Goal: Transaction & Acquisition: Download file/media

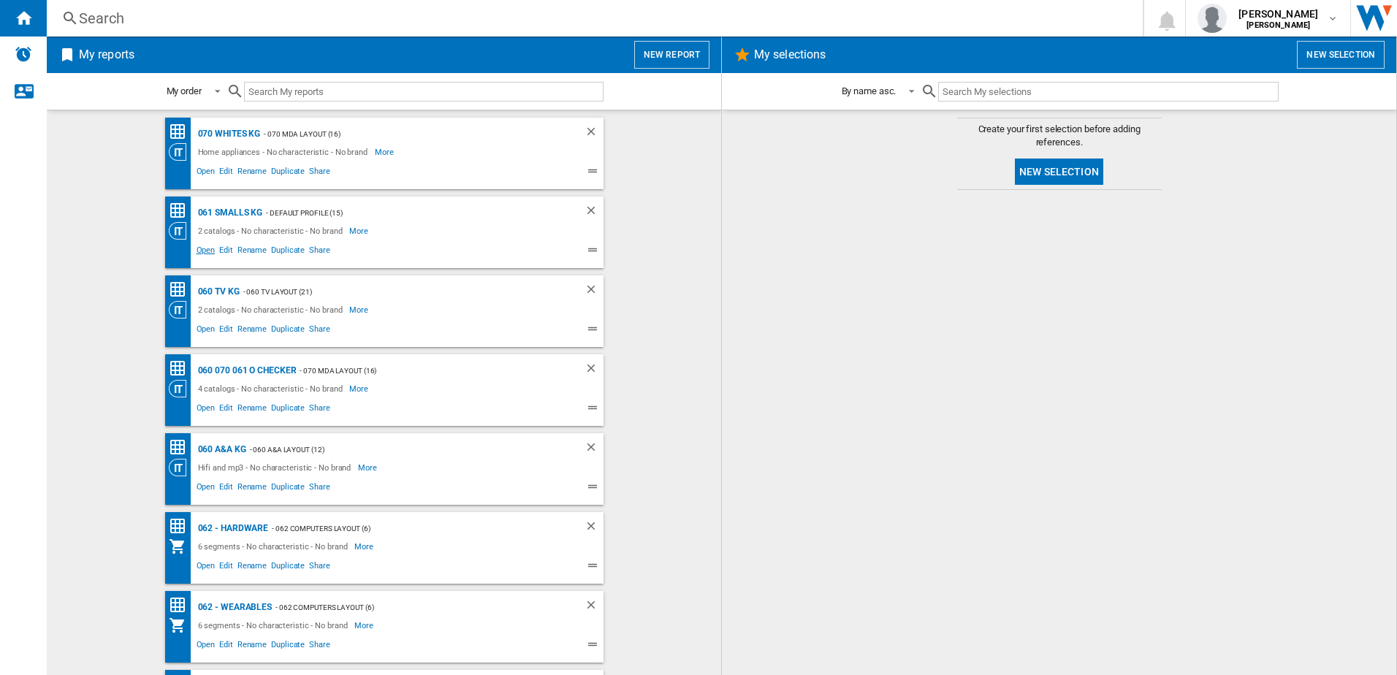
click at [208, 252] on span "Open" at bounding box center [205, 252] width 23 height 18
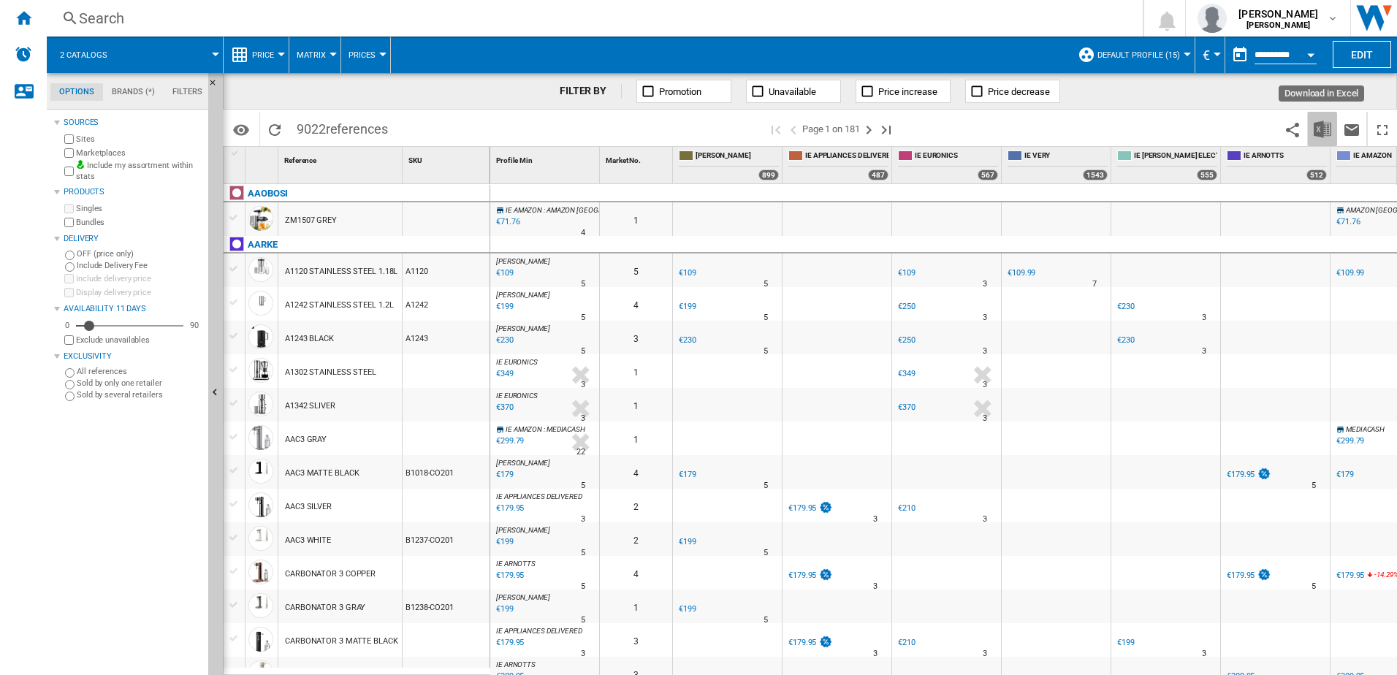
click at [1315, 126] on img "Download in Excel" at bounding box center [1323, 130] width 18 height 18
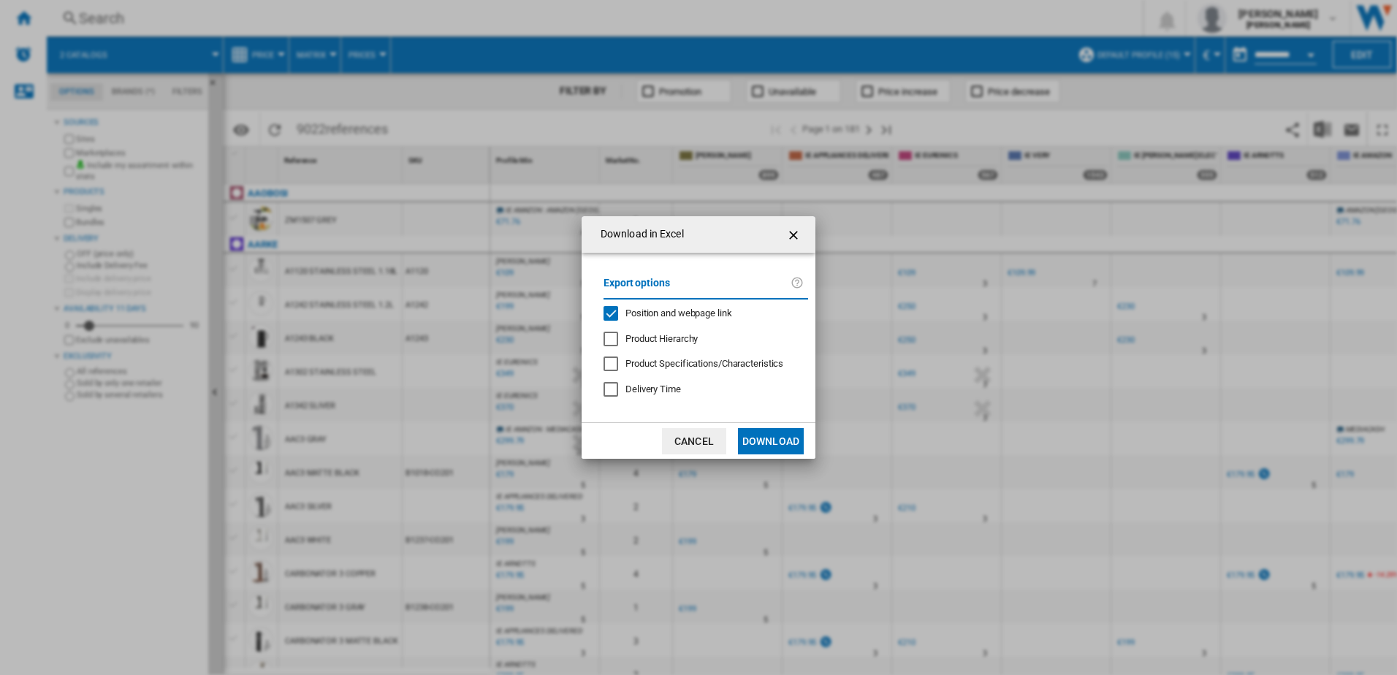
click at [779, 439] on button "Download" at bounding box center [771, 441] width 66 height 26
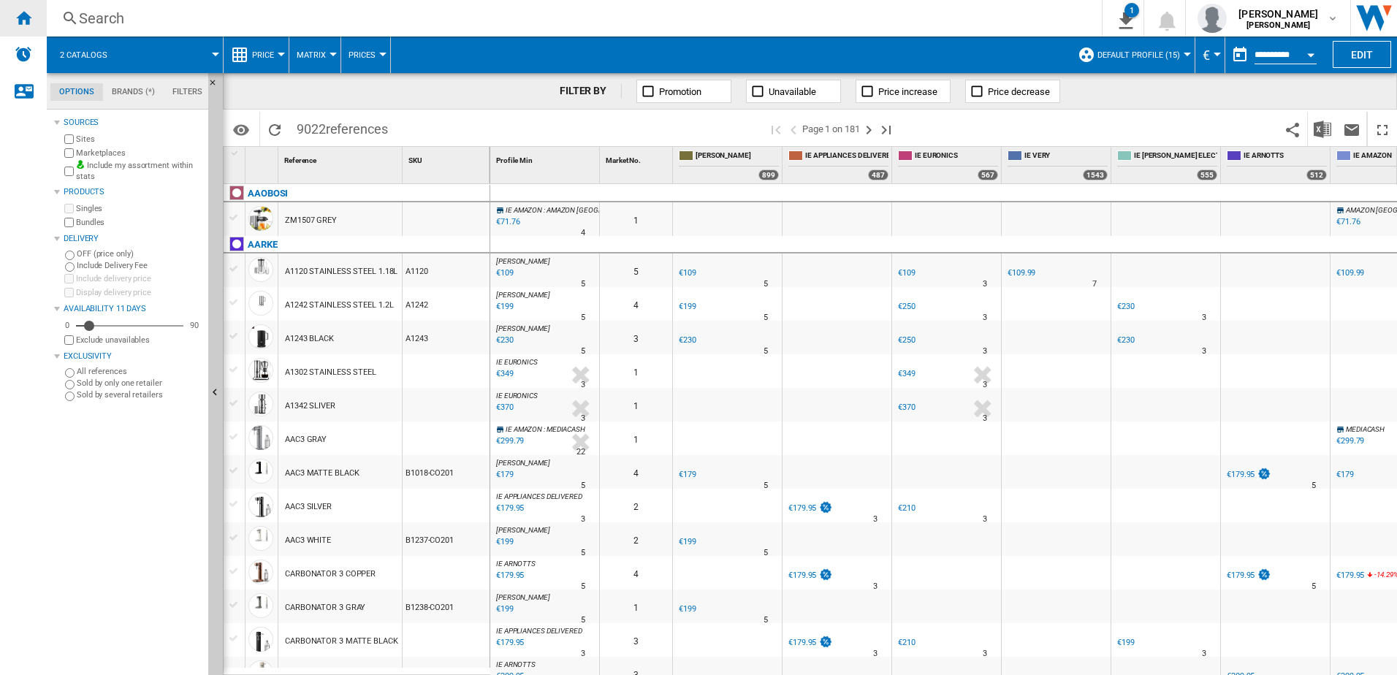
click at [35, 26] on div "Home" at bounding box center [23, 18] width 47 height 37
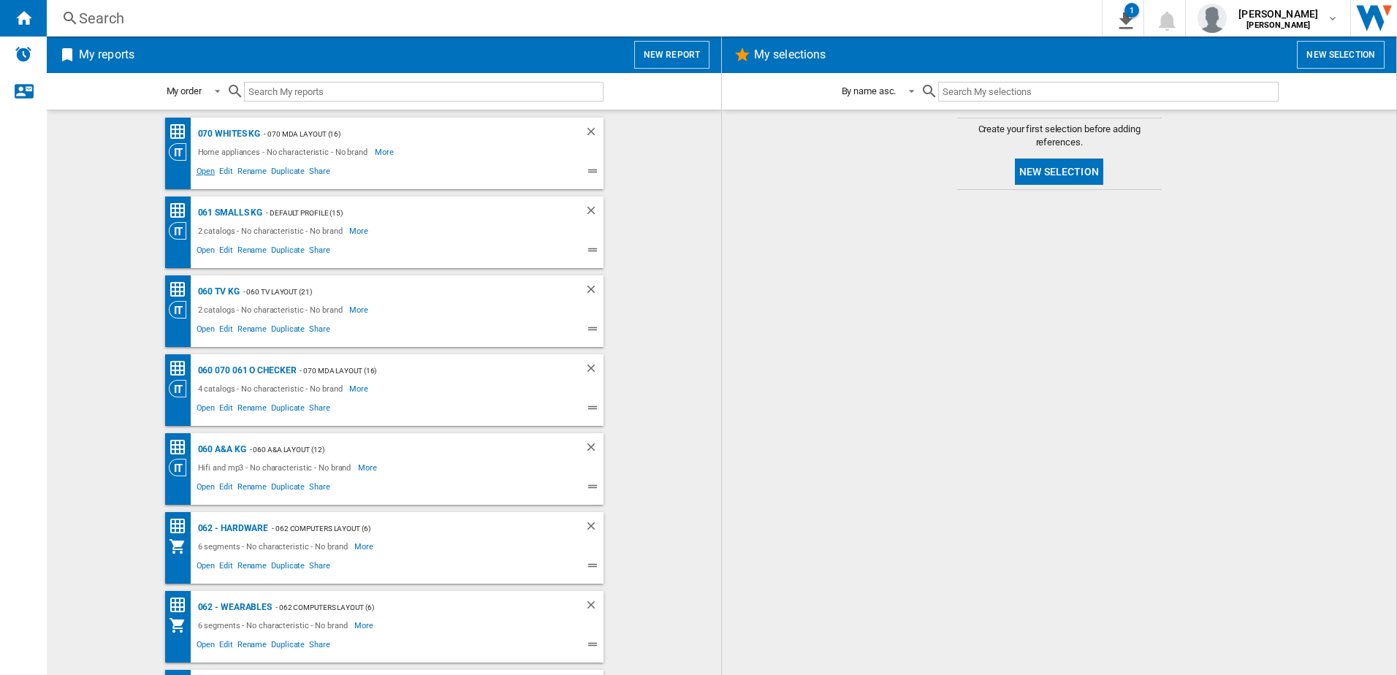
click at [201, 170] on span "Open" at bounding box center [205, 173] width 23 height 18
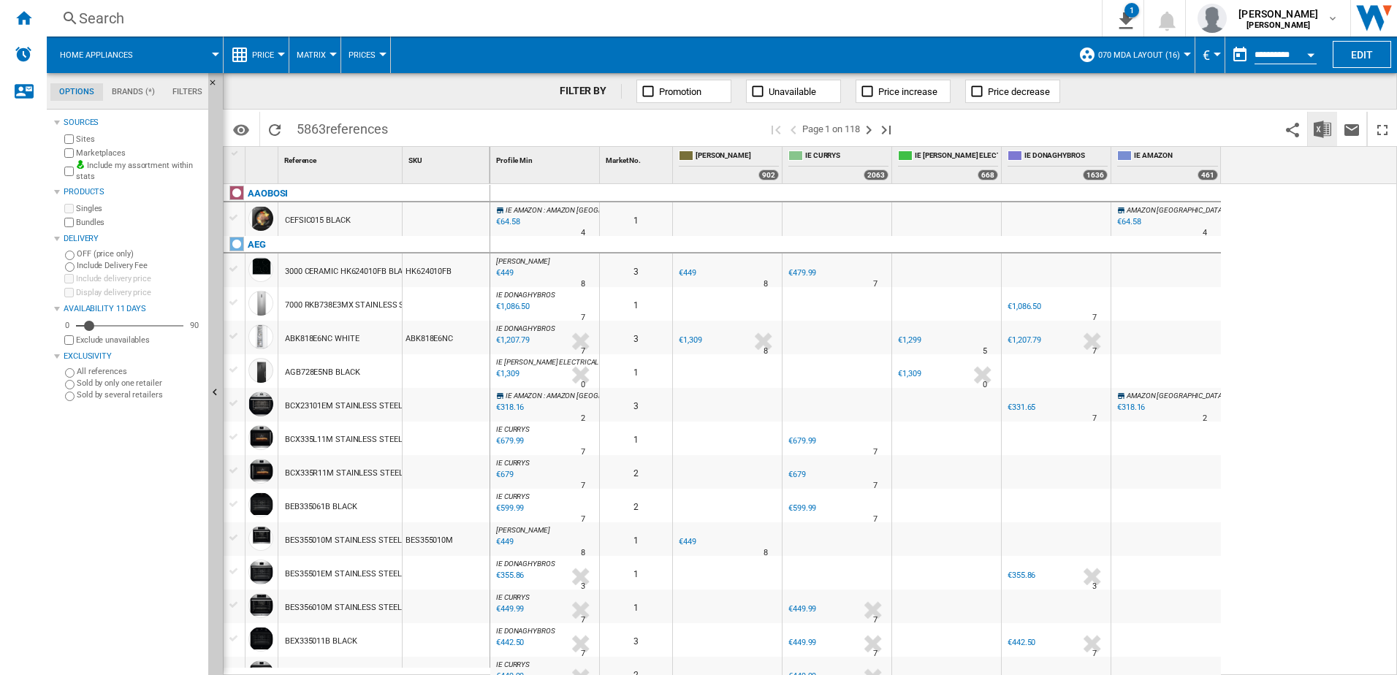
click at [1331, 137] on img "Download in Excel" at bounding box center [1323, 130] width 18 height 18
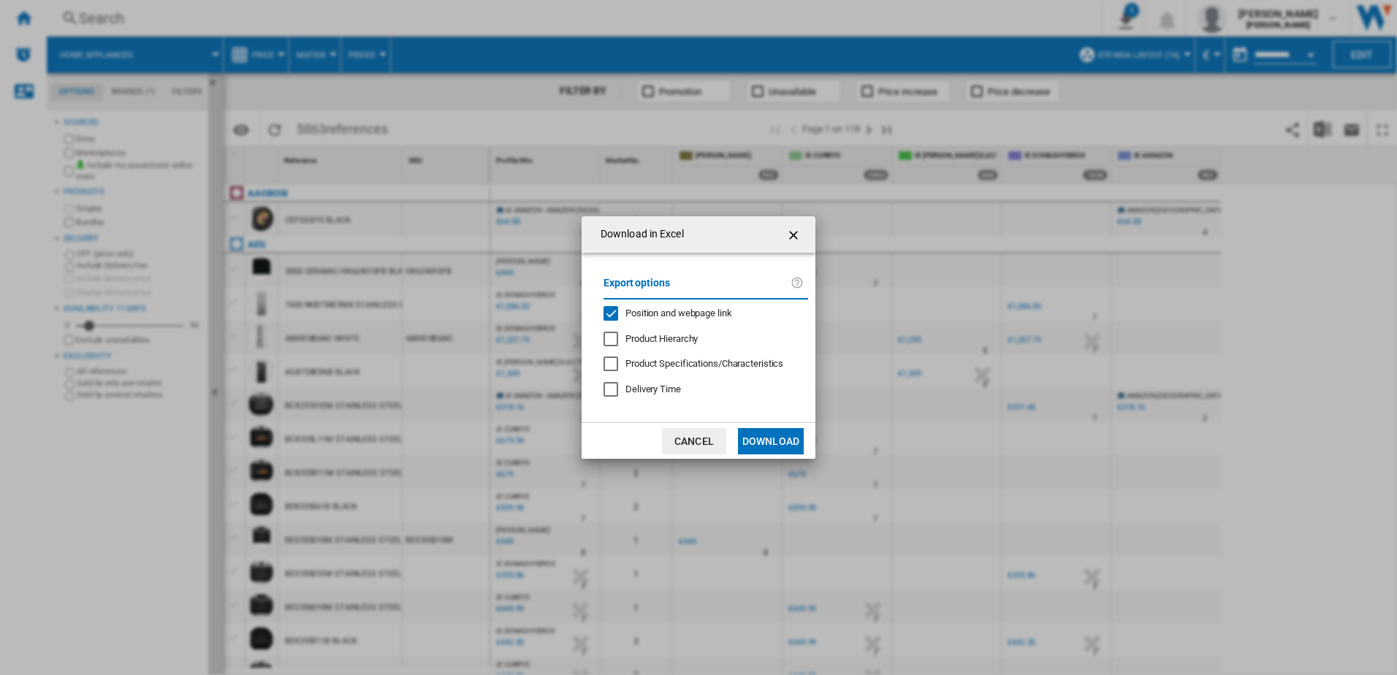
click at [788, 446] on button "Download" at bounding box center [771, 441] width 66 height 26
